Goal: Information Seeking & Learning: Learn about a topic

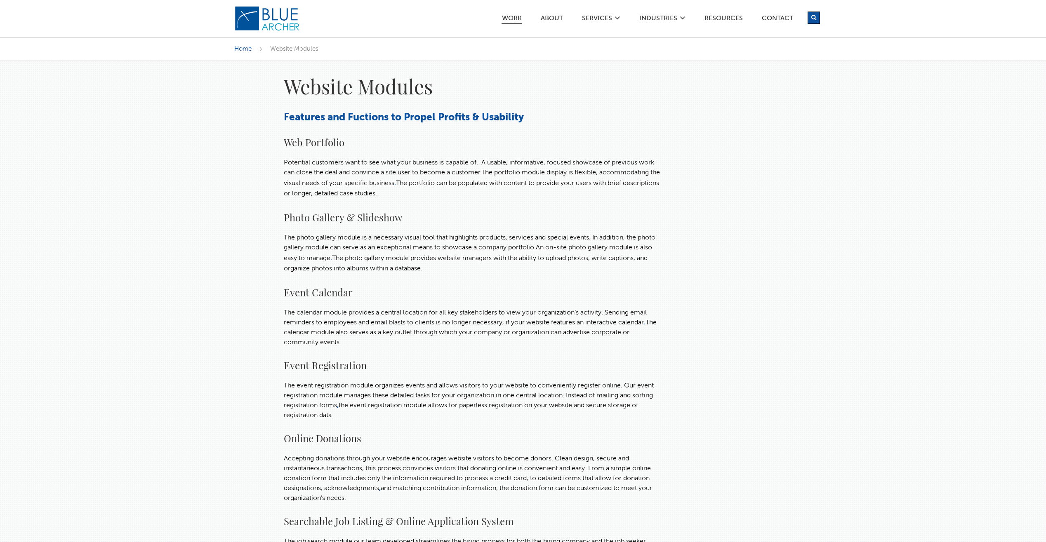
click at [509, 16] on link "Work" at bounding box center [512, 19] width 21 height 9
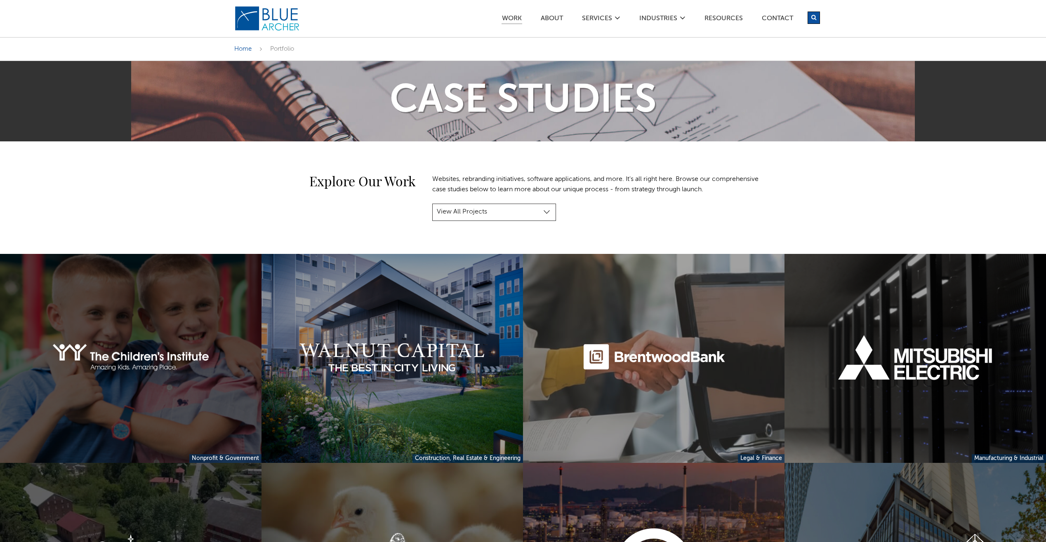
click at [137, 333] on link at bounding box center [131, 358] width 262 height 209
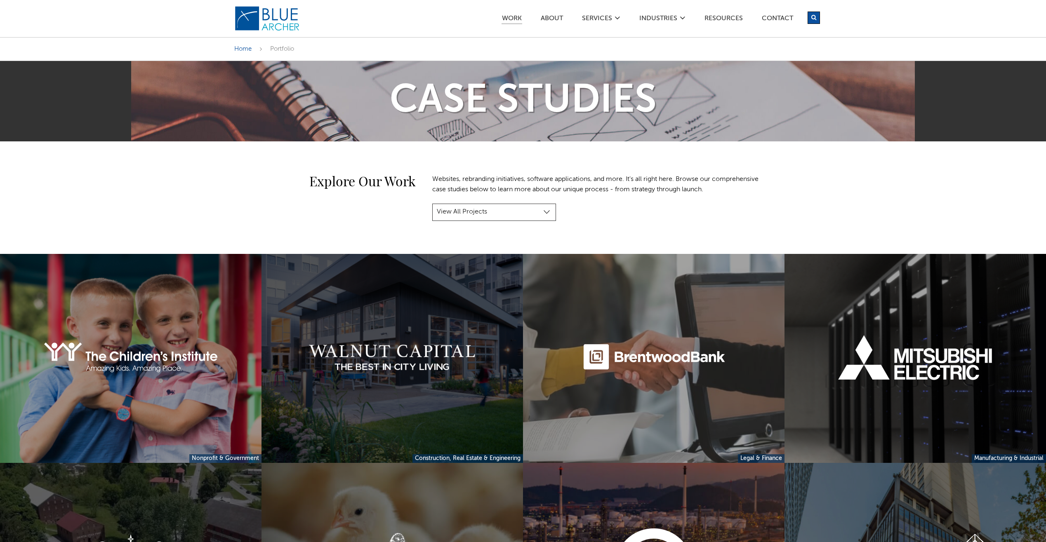
click at [435, 374] on link at bounding box center [393, 358] width 262 height 209
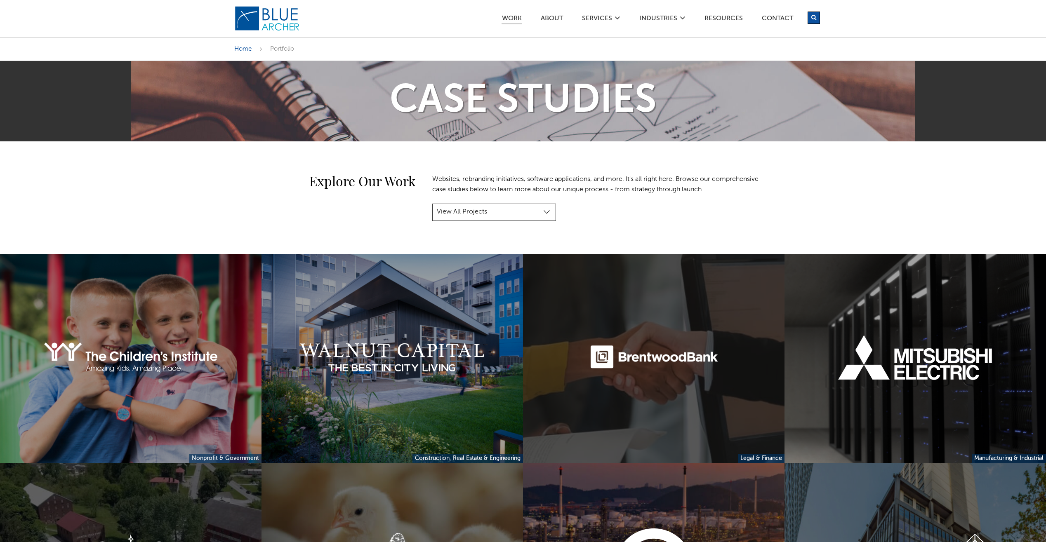
click at [664, 340] on link at bounding box center [654, 358] width 262 height 209
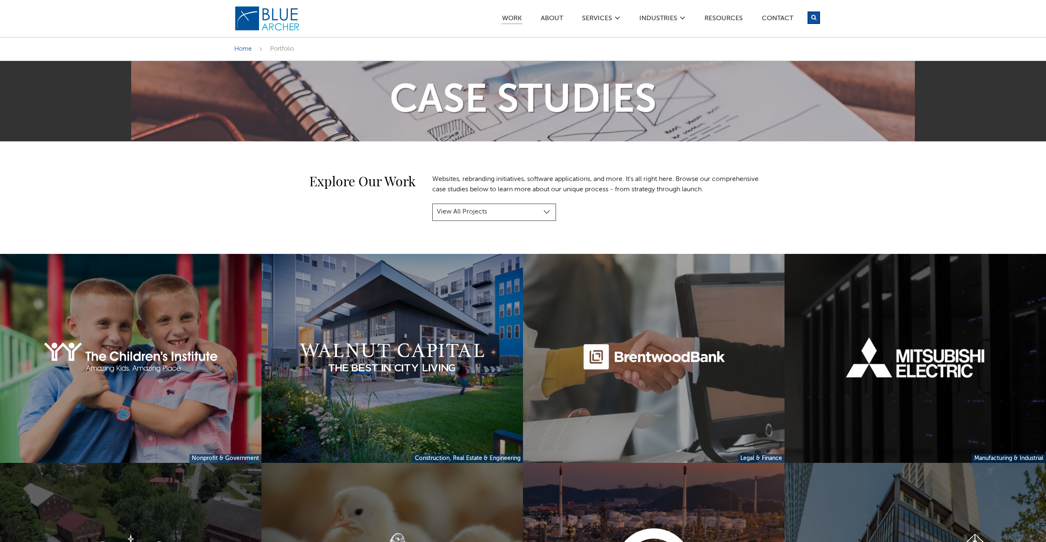
click at [852, 393] on link at bounding box center [916, 358] width 262 height 209
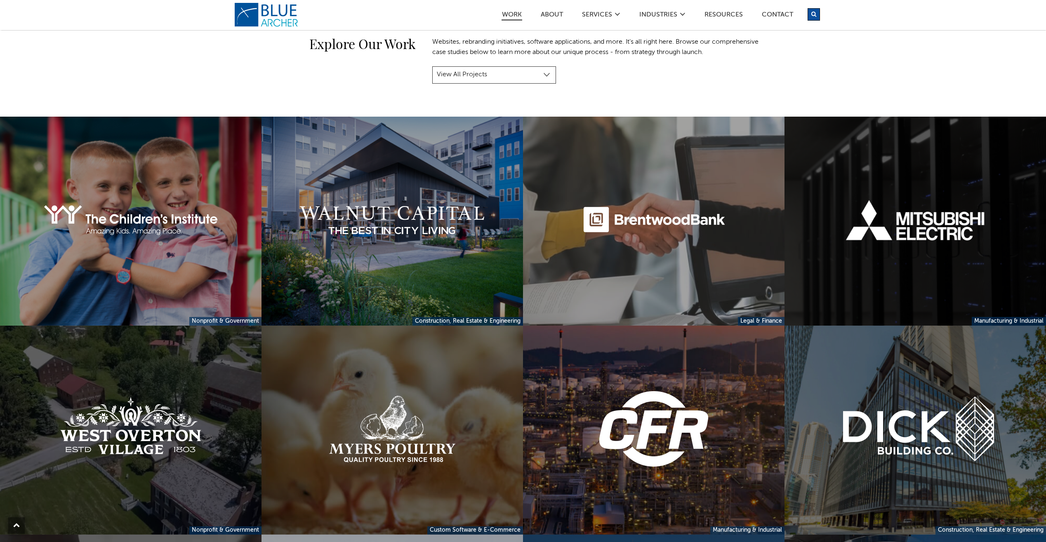
scroll to position [215, 0]
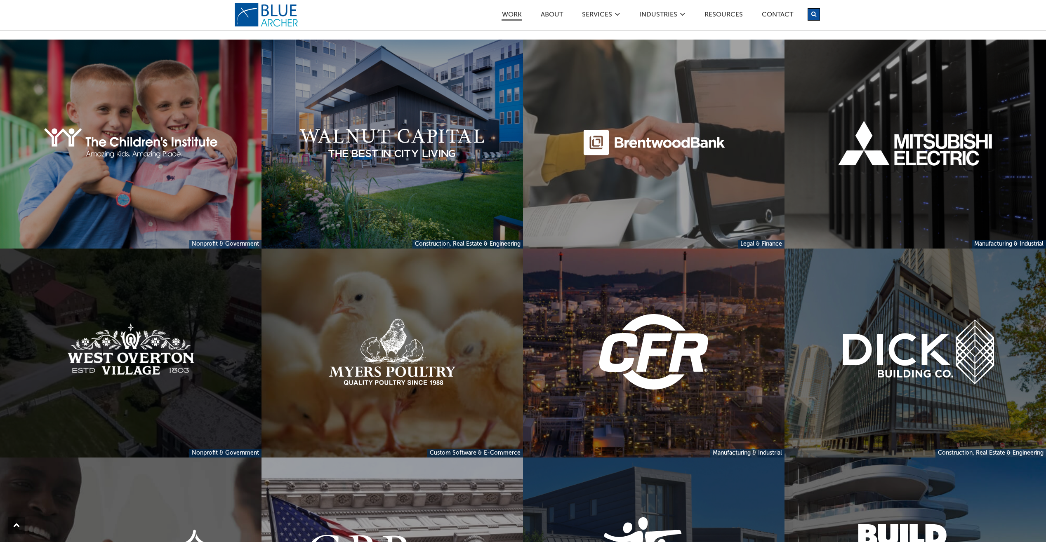
click at [128, 353] on link at bounding box center [131, 353] width 262 height 209
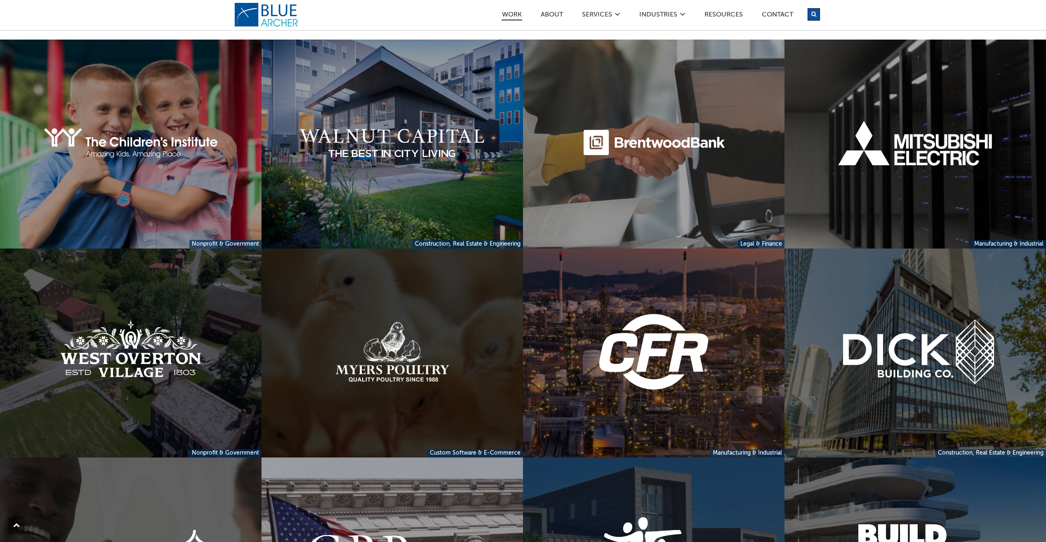
click at [458, 380] on link at bounding box center [393, 353] width 262 height 209
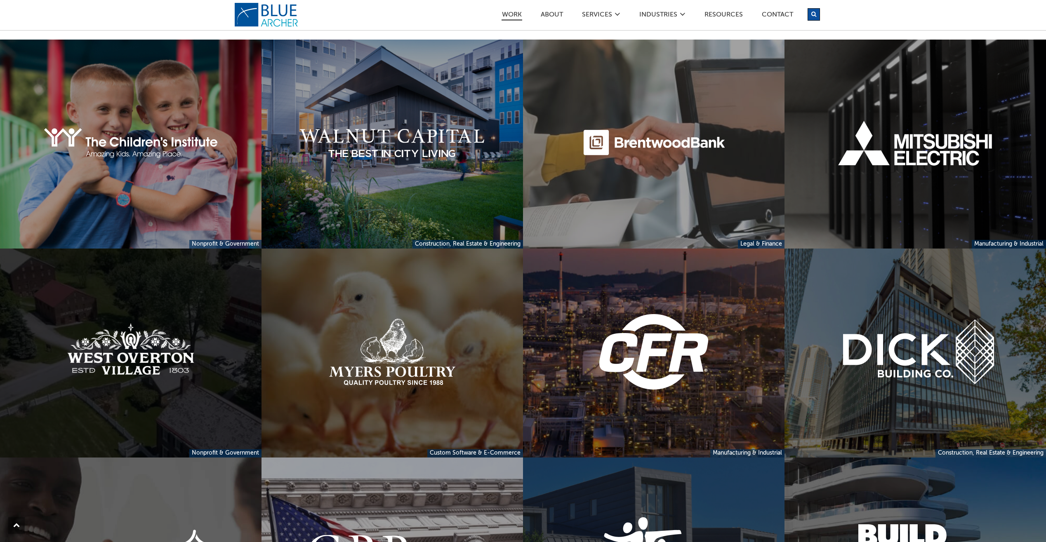
click at [172, 381] on link at bounding box center [131, 353] width 262 height 209
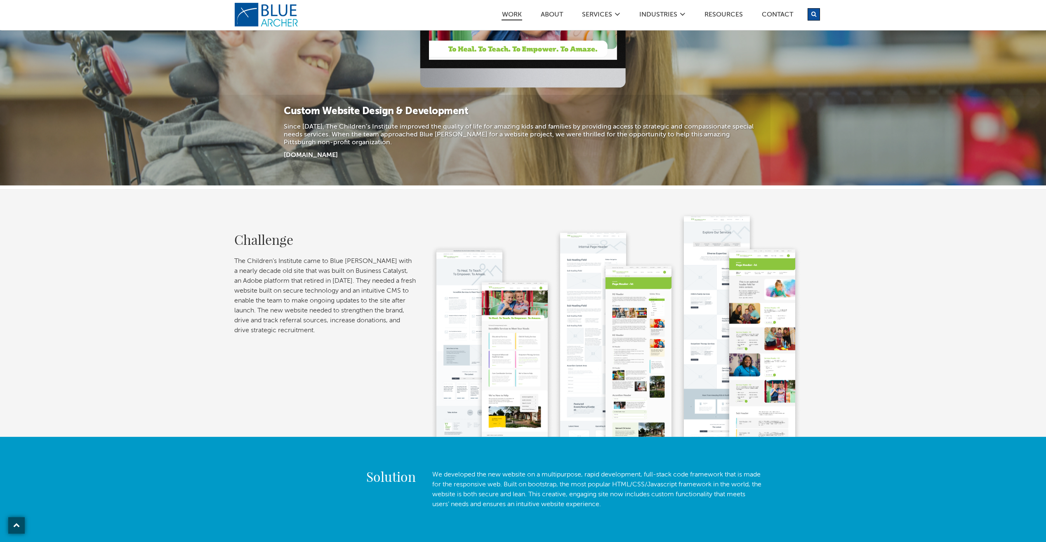
scroll to position [215, 0]
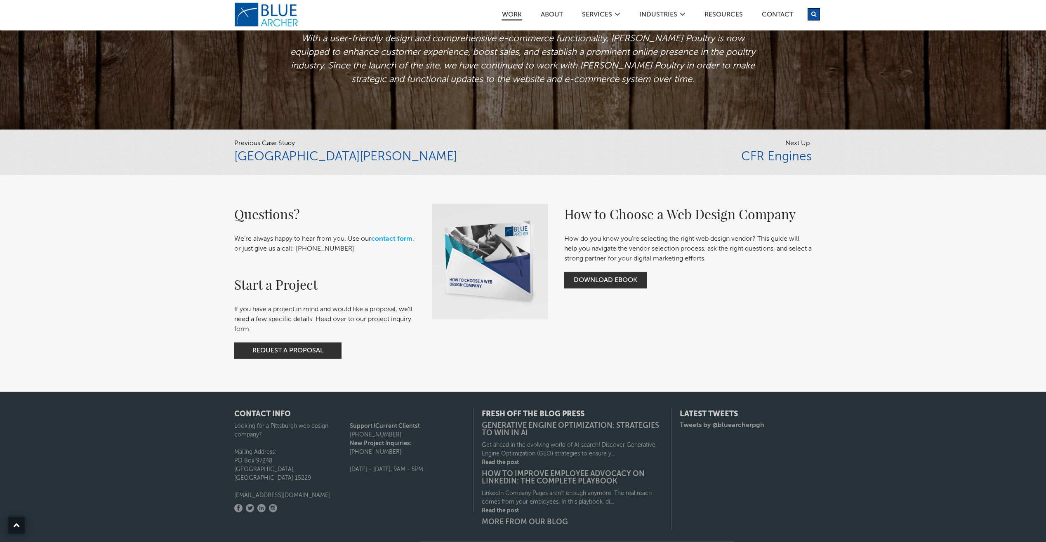
scroll to position [2084, 0]
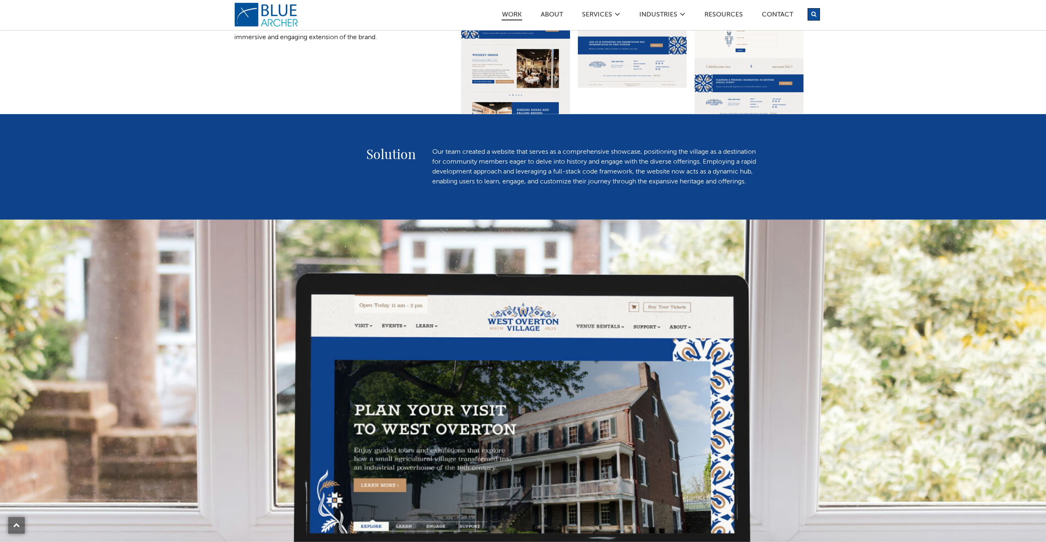
scroll to position [601, 0]
